Goal: Contribute content

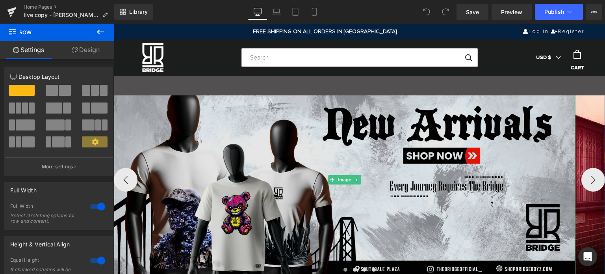
click at [381, 133] on img at bounding box center [345, 180] width 462 height 192
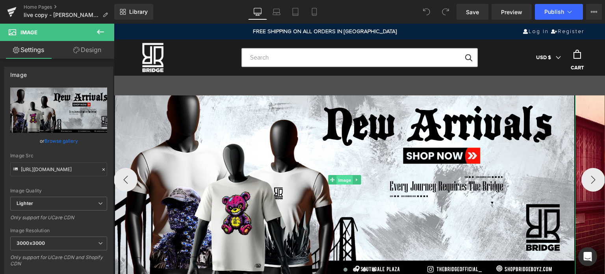
click at [340, 177] on span "Image" at bounding box center [345, 179] width 17 height 9
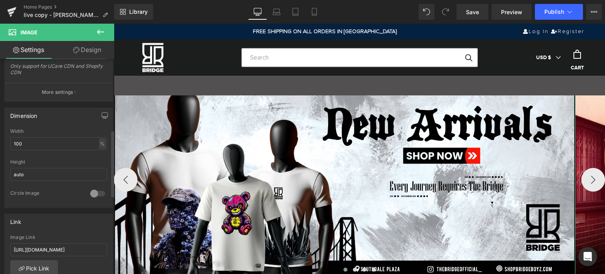
scroll to position [237, 0]
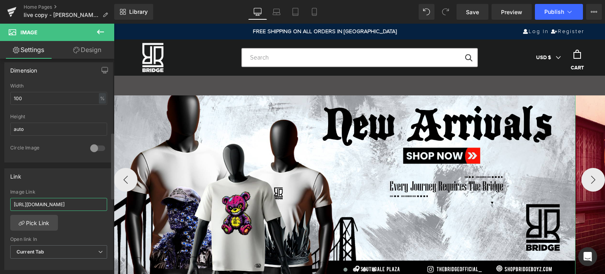
click at [71, 201] on input "[URL][DOMAIN_NAME]" at bounding box center [58, 204] width 97 height 13
type input "[URL][DOMAIN_NAME]"
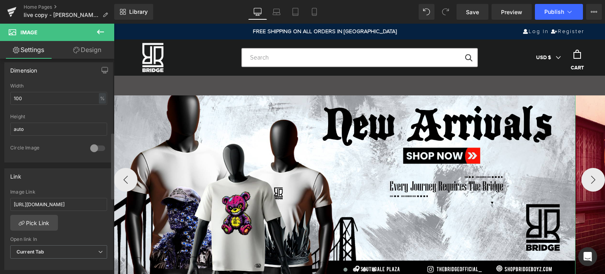
click at [71, 225] on div "[URL][DOMAIN_NAME] Image Link [URL][DOMAIN_NAME] Pick Link Current Tab New Tab …" at bounding box center [59, 229] width 108 height 81
click at [475, 13] on span "Save" at bounding box center [472, 12] width 13 height 8
click at [553, 14] on span "Publish" at bounding box center [555, 12] width 20 height 6
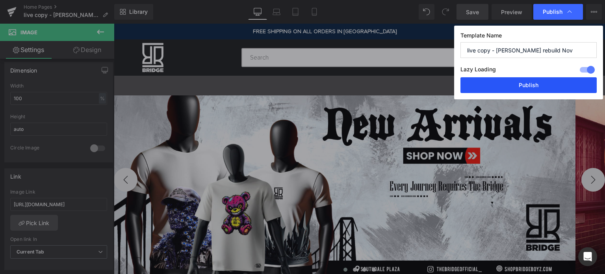
click at [541, 85] on button "Publish" at bounding box center [529, 85] width 136 height 16
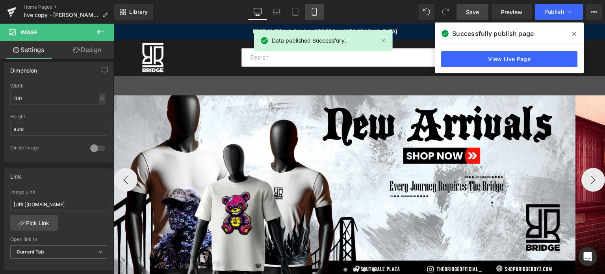
click at [317, 12] on icon at bounding box center [314, 11] width 4 height 7
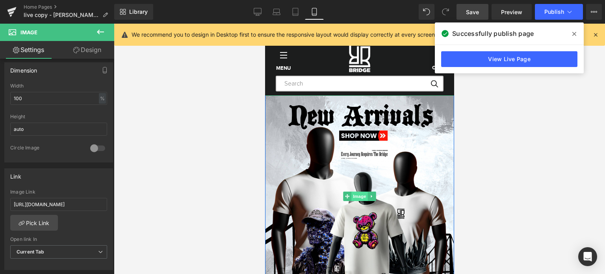
click at [355, 197] on span "Image" at bounding box center [359, 196] width 17 height 9
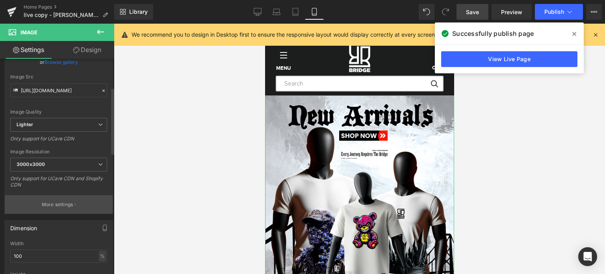
scroll to position [197, 0]
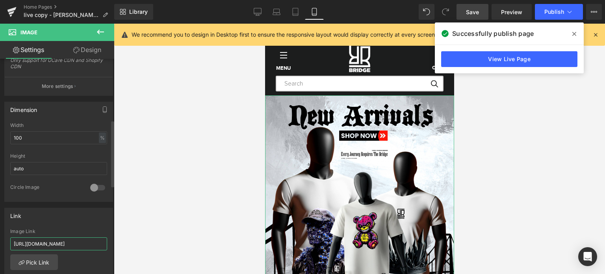
click at [77, 244] on input "[URL][DOMAIN_NAME]" at bounding box center [58, 243] width 97 height 13
paste input "[URL][DOMAIN_NAME]"
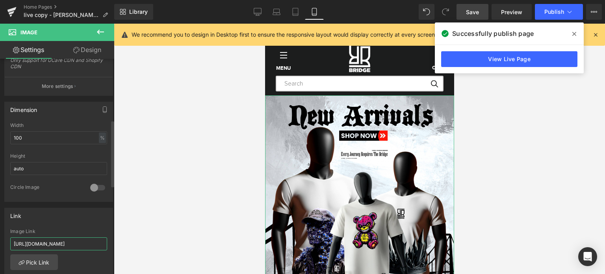
type input "[URL][DOMAIN_NAME]"
click at [79, 216] on div "Link" at bounding box center [59, 215] width 108 height 15
click at [475, 10] on span "Save" at bounding box center [472, 12] width 13 height 8
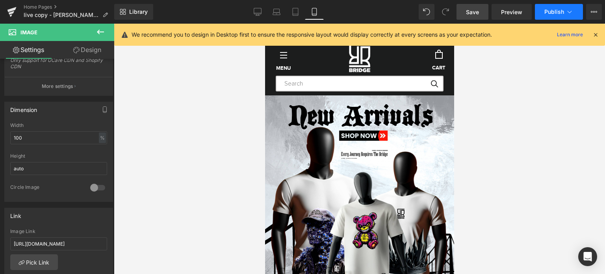
click at [553, 13] on span "Publish" at bounding box center [555, 12] width 20 height 6
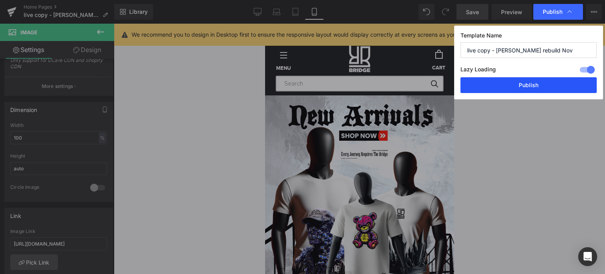
click at [540, 85] on button "Publish" at bounding box center [529, 85] width 136 height 16
